Goal: Task Accomplishment & Management: Manage account settings

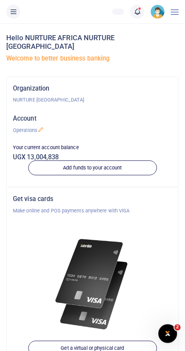
click at [136, 12] on icon at bounding box center [137, 11] width 8 height 9
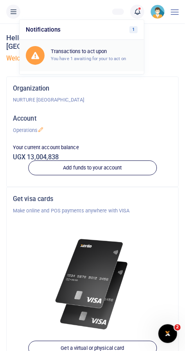
click at [116, 53] on h6 "Transactions to act upon" at bounding box center [94, 51] width 87 height 6
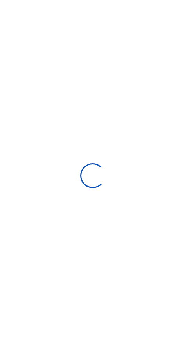
click at [141, 10] on div at bounding box center [92, 175] width 185 height 351
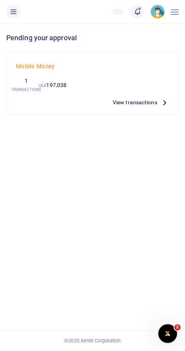
click at [69, 84] on div "Mobile Money 1 TRANSACTIONS UGX 197,038 View transactions" at bounding box center [92, 83] width 159 height 49
click at [137, 16] on icon at bounding box center [137, 11] width 8 height 9
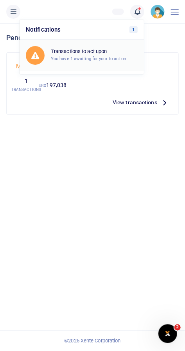
click at [101, 58] on small "You have 1 awaiting for your to act on" at bounding box center [88, 58] width 75 height 5
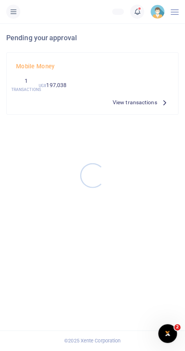
click at [146, 103] on div at bounding box center [92, 175] width 185 height 351
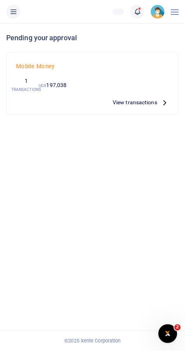
click at [146, 100] on span "View transactions" at bounding box center [134, 102] width 45 height 9
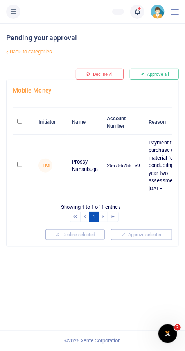
click at [22, 162] on input "checkbox" at bounding box center [19, 164] width 5 height 5
checkbox input "true"
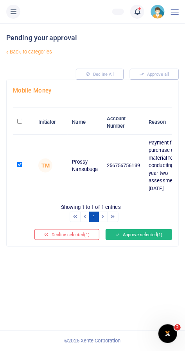
click at [150, 233] on button "Approve selected (1)" at bounding box center [138, 234] width 66 height 11
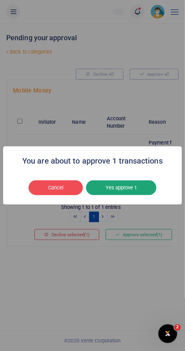
click at [139, 190] on button "Yes approve 1" at bounding box center [121, 187] width 70 height 15
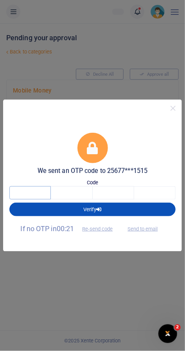
click at [30, 195] on input "text" at bounding box center [29, 192] width 41 height 13
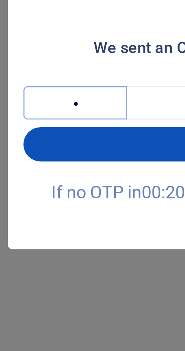
type input "7"
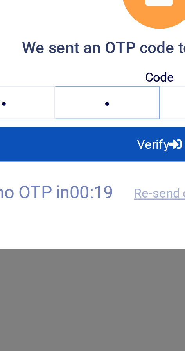
type input "1"
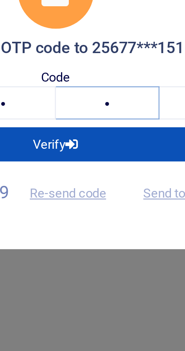
type input "6"
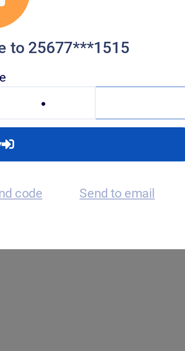
type input "3"
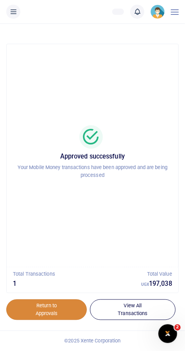
click at [60, 319] on link "Return to Approvals" at bounding box center [46, 309] width 80 height 21
